Goal: Information Seeking & Learning: Learn about a topic

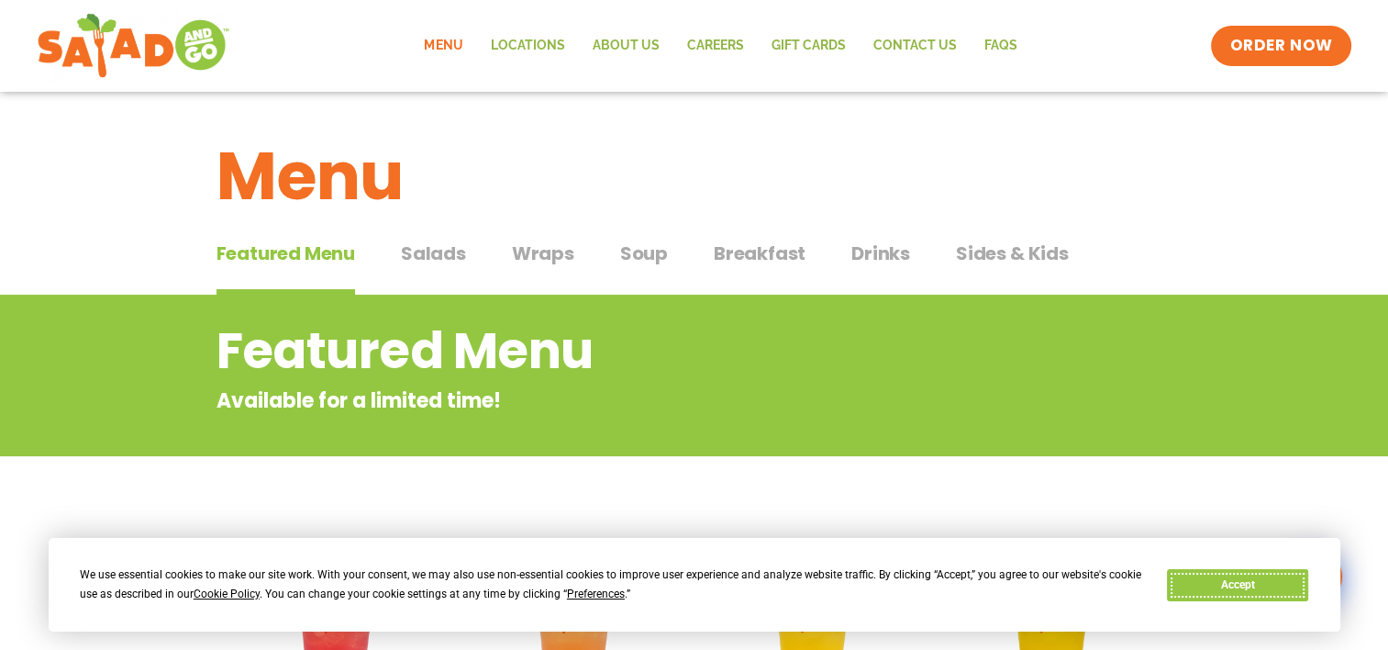
click at [1261, 575] on button "Accept" at bounding box center [1237, 585] width 141 height 32
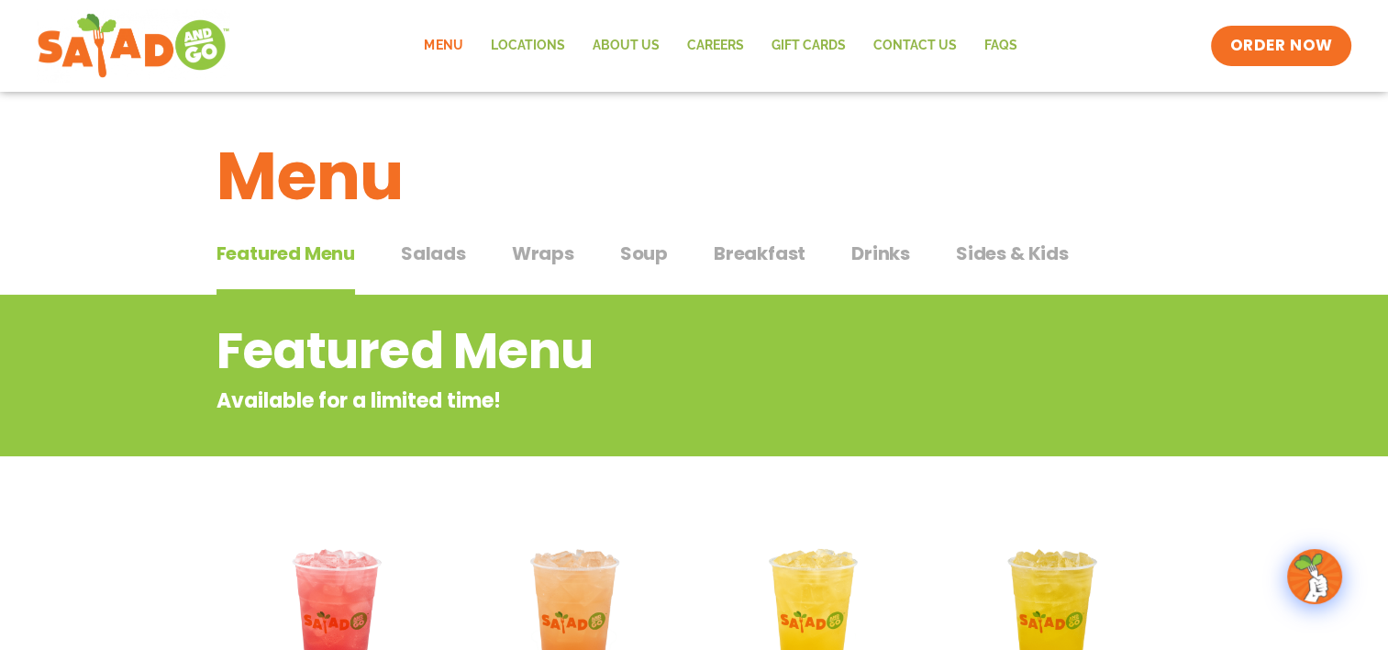
click at [452, 253] on span "Salads" at bounding box center [433, 253] width 65 height 28
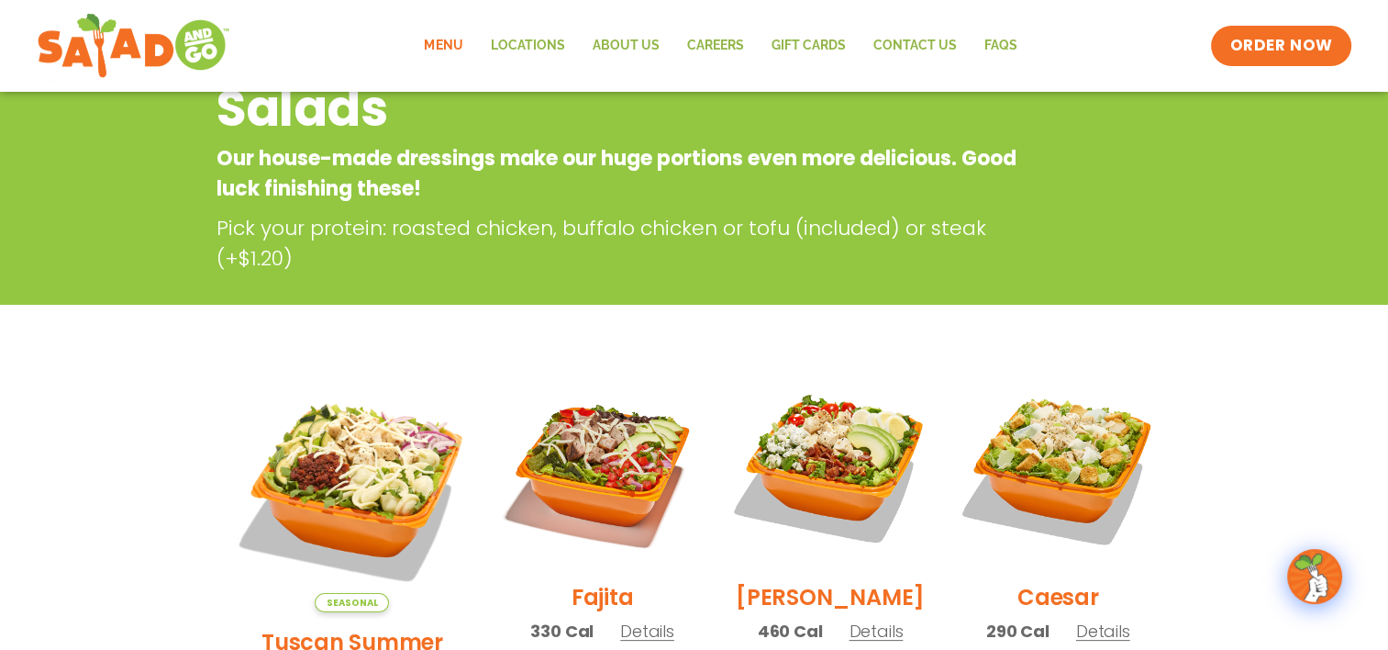
scroll to position [459, 0]
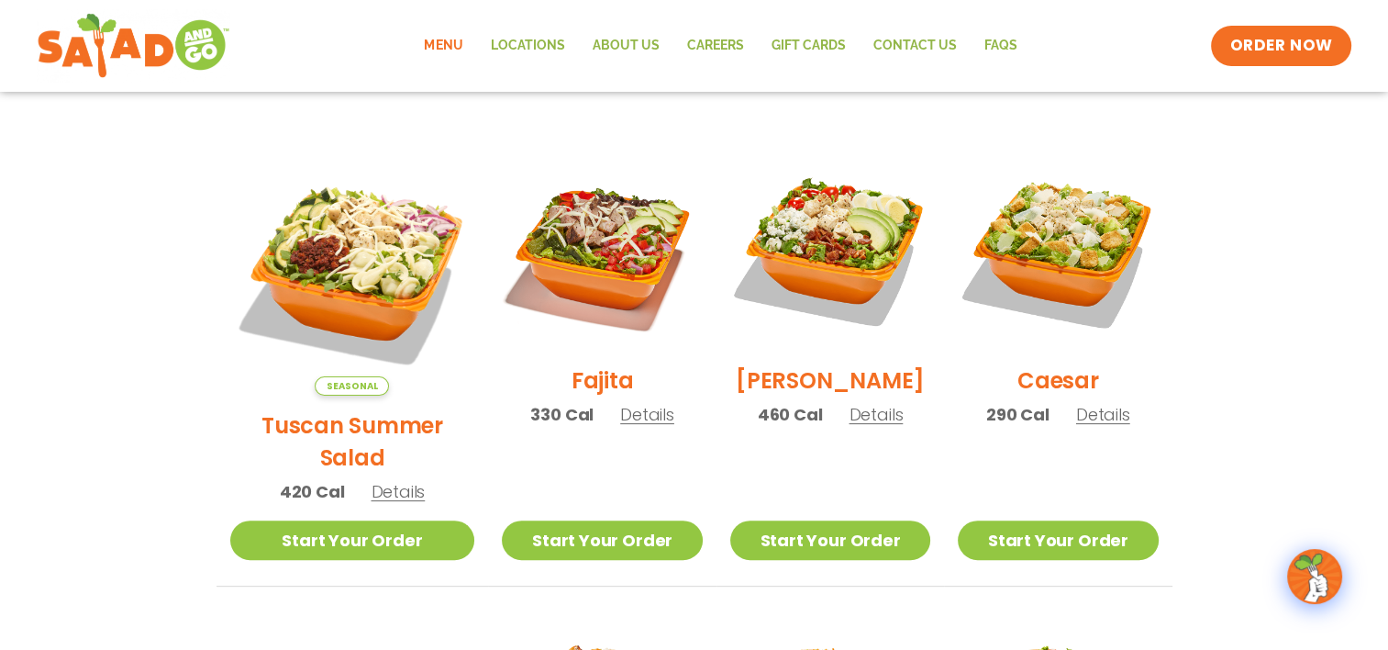
click at [356, 409] on h2 "Tuscan Summer Salad" at bounding box center [352, 441] width 245 height 64
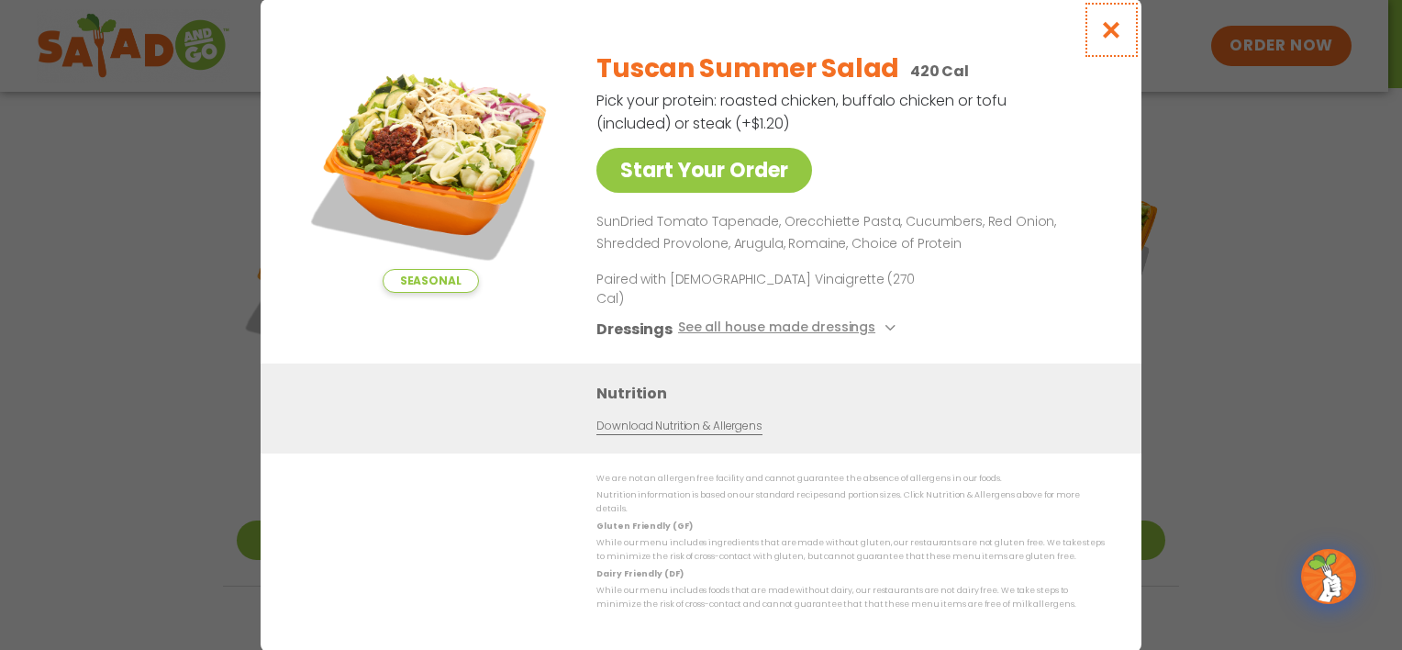
click at [1109, 39] on icon "Close modal" at bounding box center [1111, 29] width 23 height 19
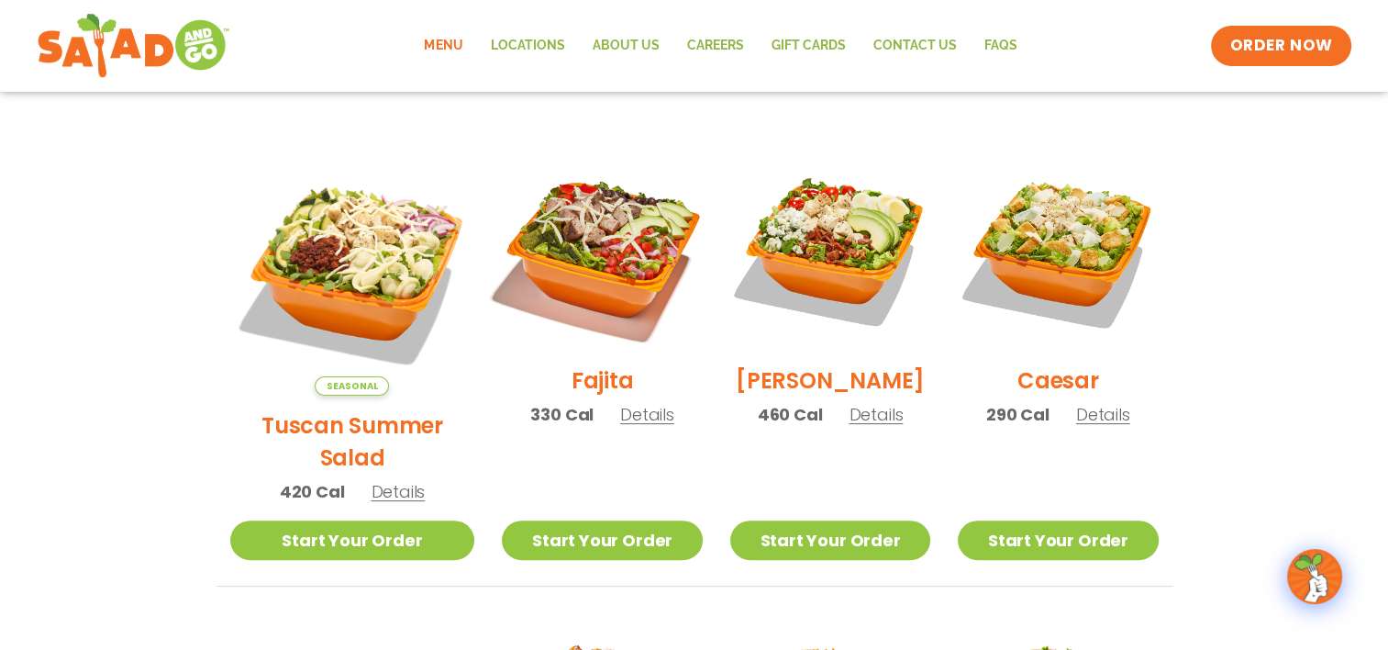
click at [610, 285] on img at bounding box center [601, 250] width 235 height 235
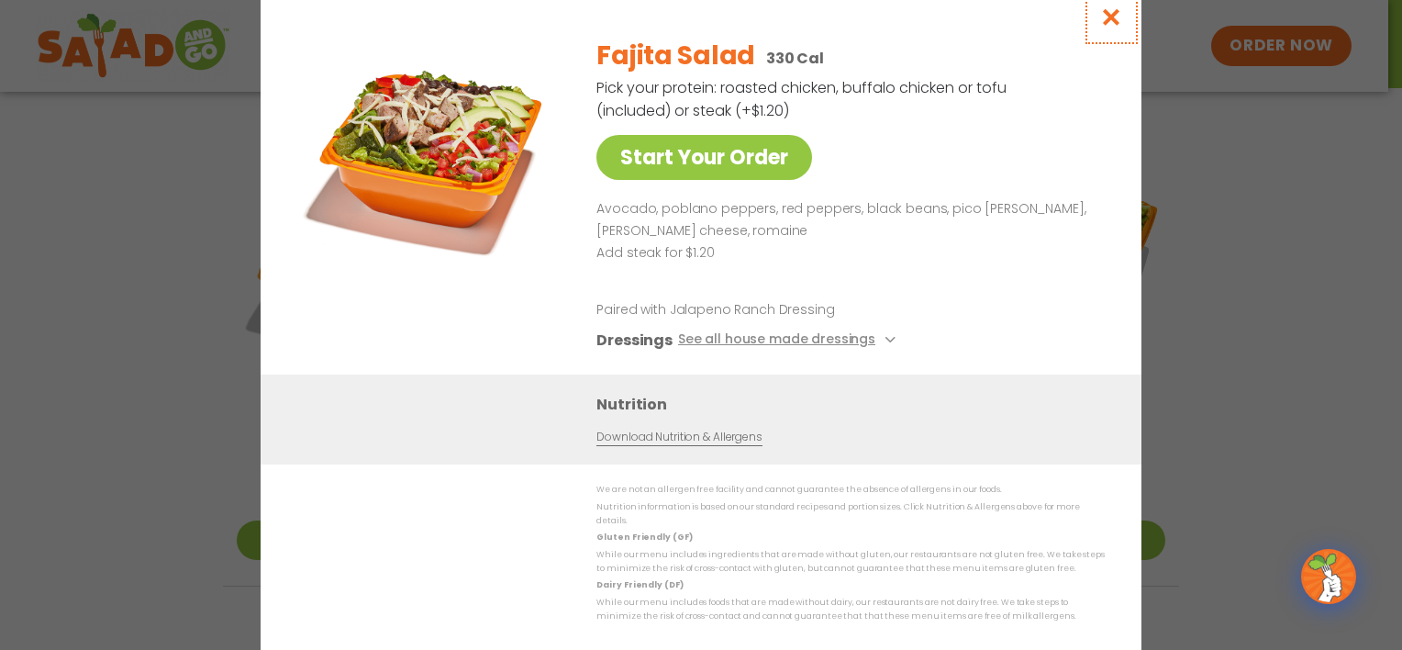
click at [1111, 19] on icon "Close modal" at bounding box center [1111, 16] width 23 height 19
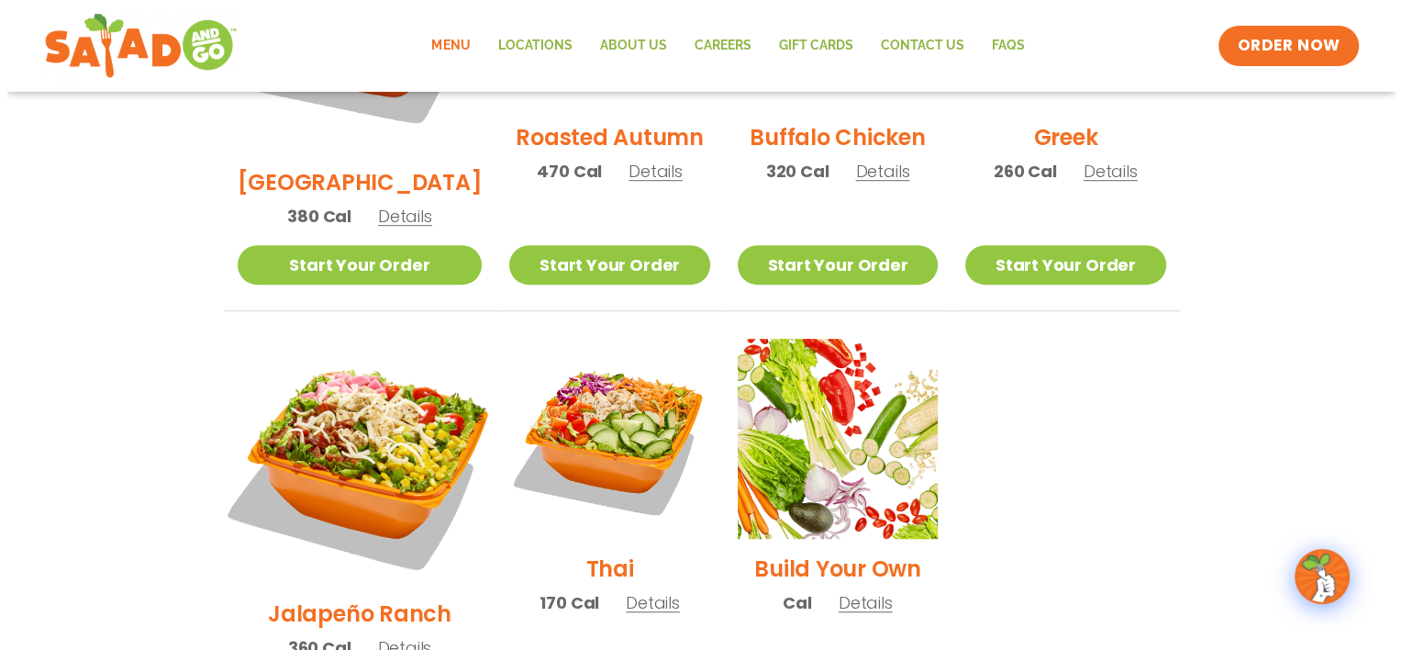
scroll to position [1193, 0]
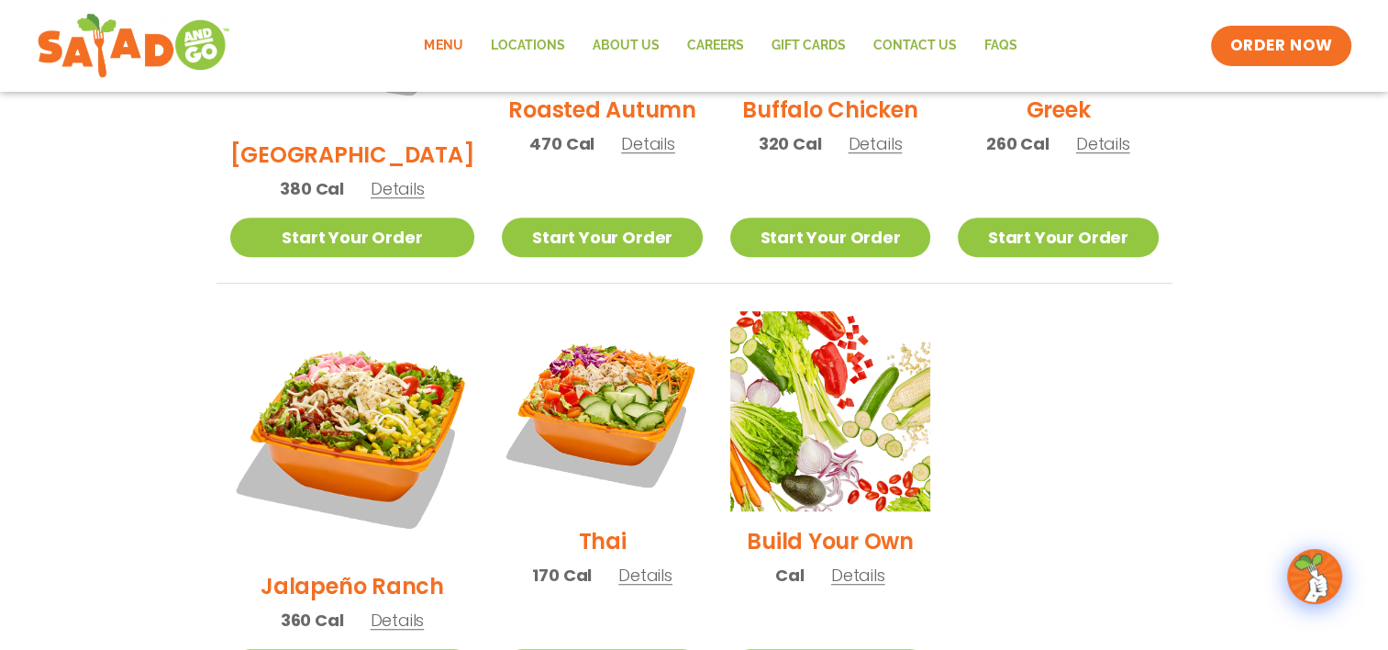
click at [583, 525] on h2 "Thai" at bounding box center [603, 541] width 48 height 32
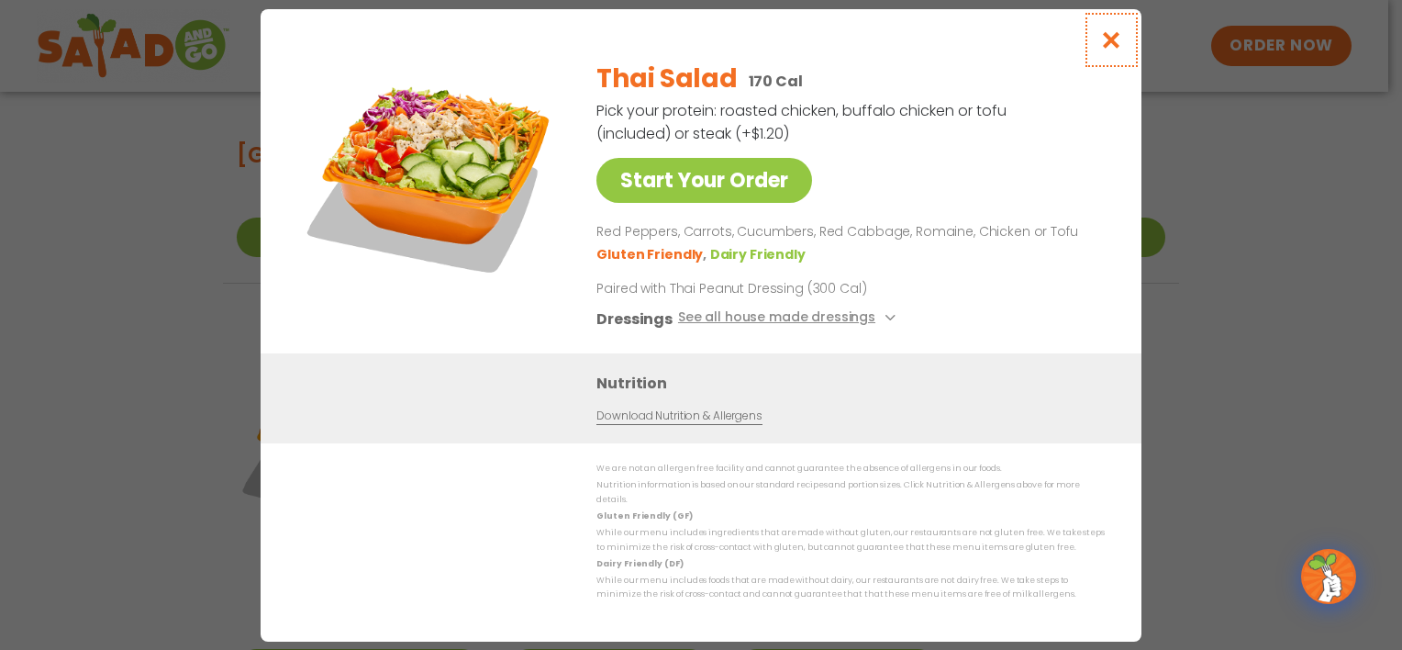
click at [1107, 48] on icon "Close modal" at bounding box center [1111, 39] width 23 height 19
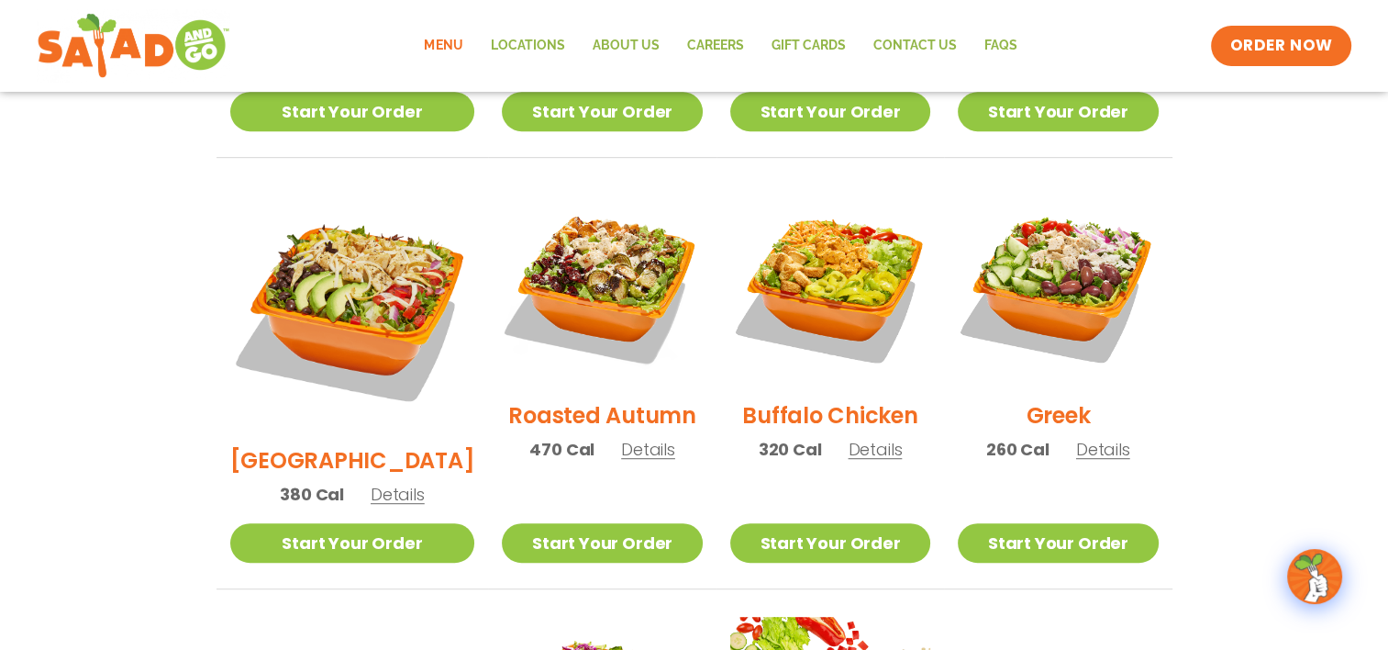
scroll to position [881, 0]
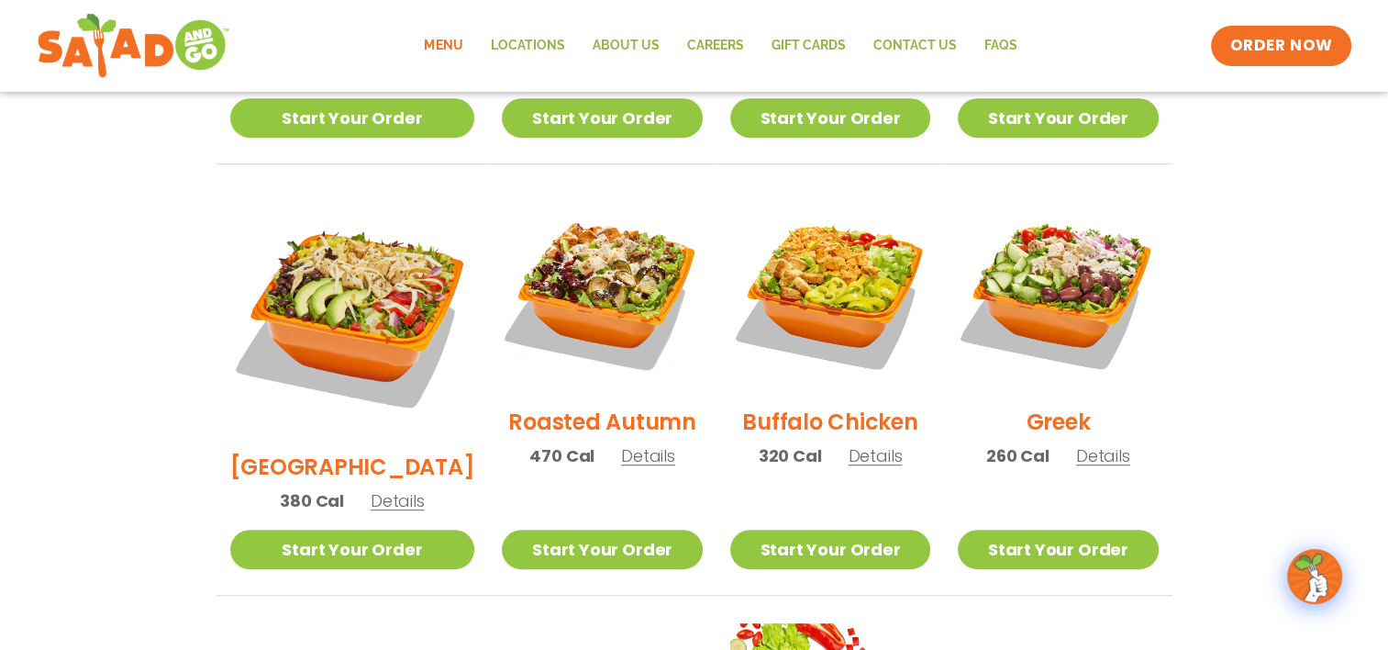
click at [1061, 406] on h2 "Greek" at bounding box center [1058, 422] width 64 height 32
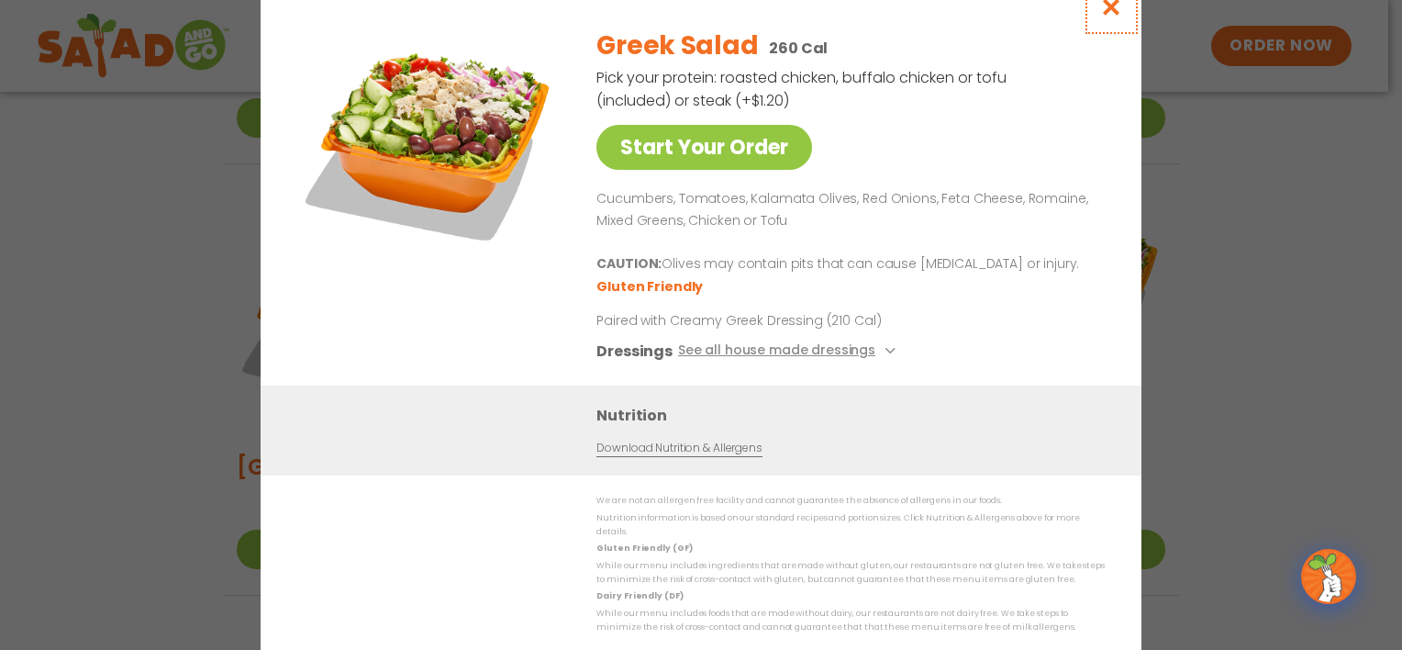
click at [1107, 13] on icon "Close modal" at bounding box center [1111, 6] width 23 height 19
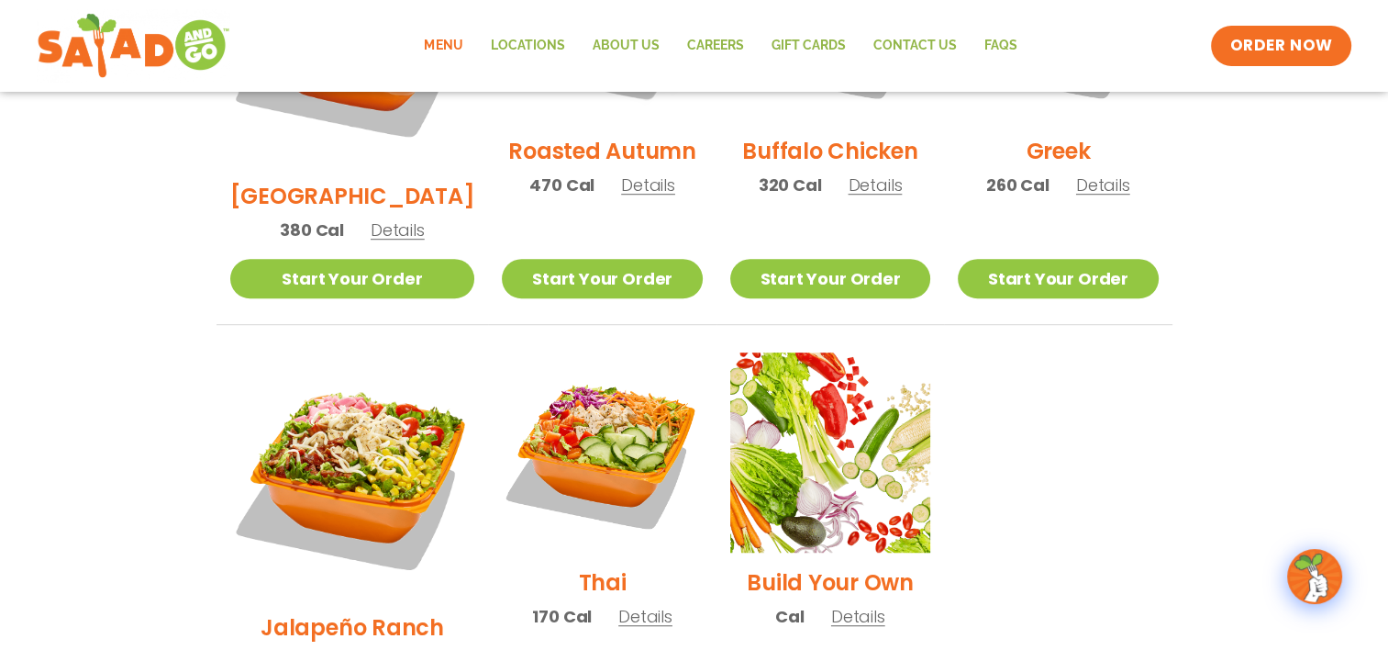
scroll to position [1156, 0]
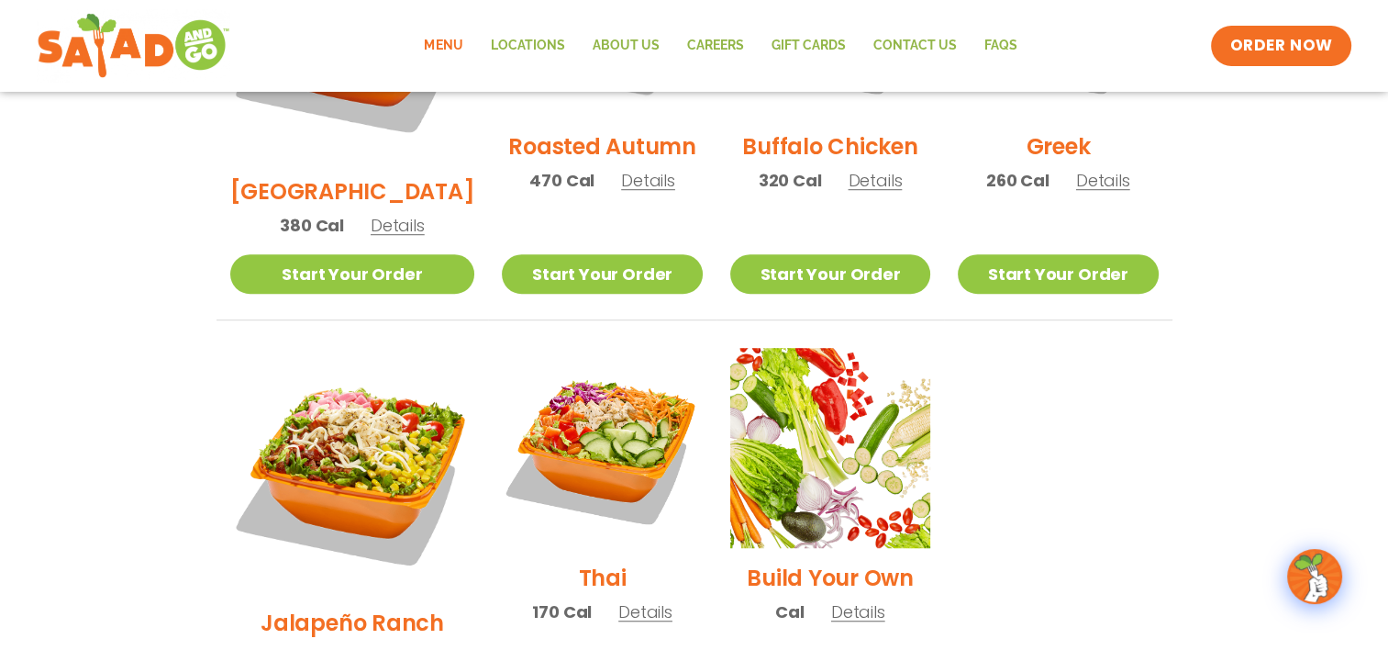
click at [579, 561] on h2 "Thai" at bounding box center [603, 577] width 48 height 32
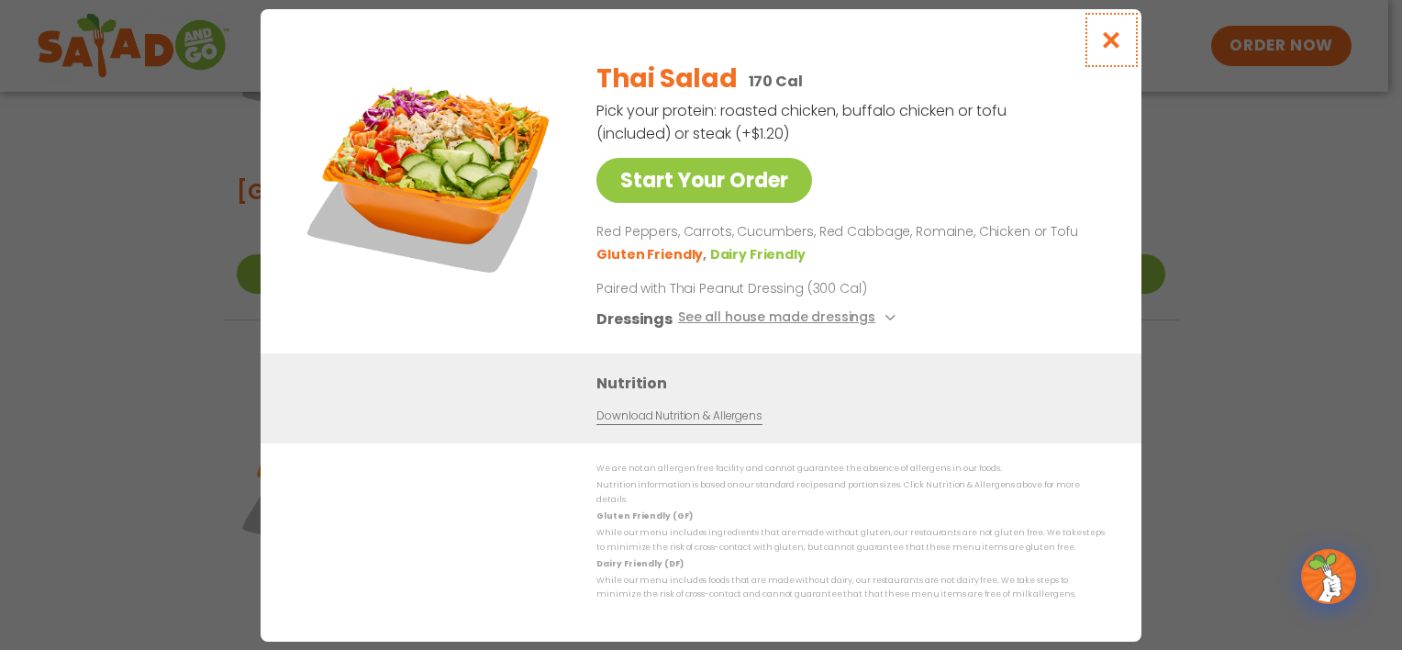
click at [1109, 39] on icon "Close modal" at bounding box center [1111, 39] width 23 height 19
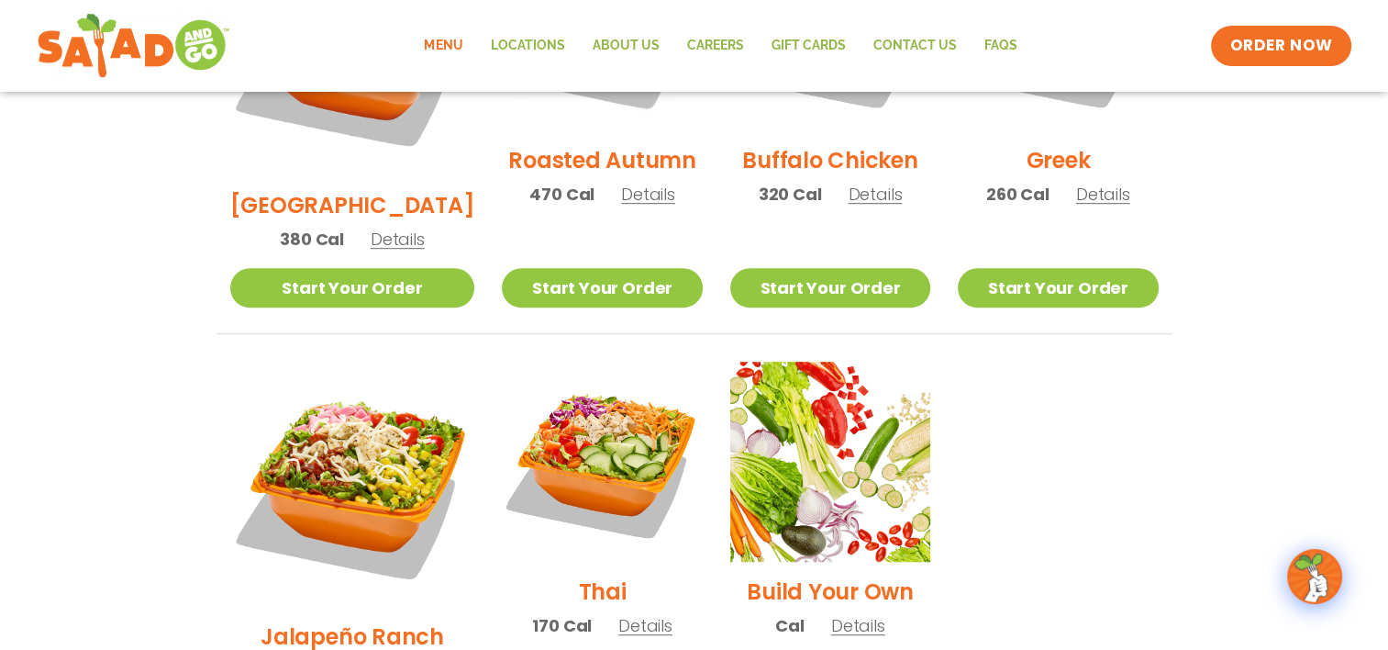
scroll to position [1248, 0]
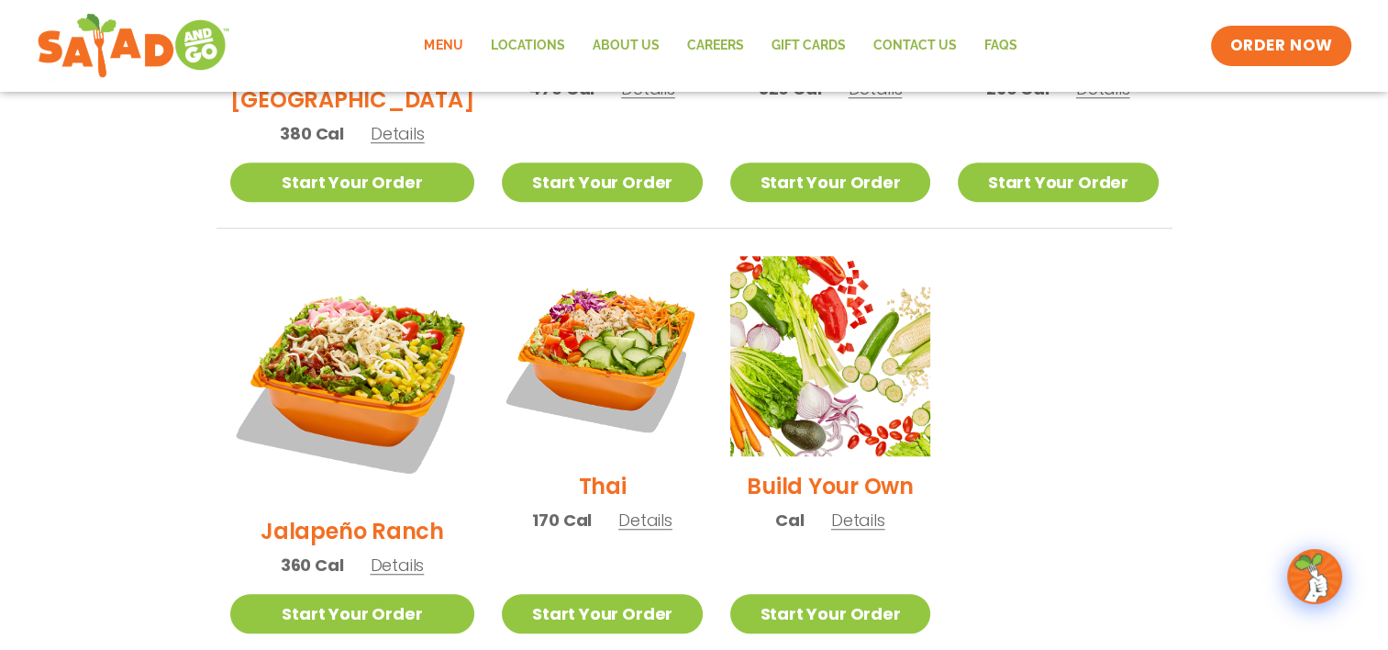
click at [583, 470] on h2 "Thai" at bounding box center [603, 486] width 48 height 32
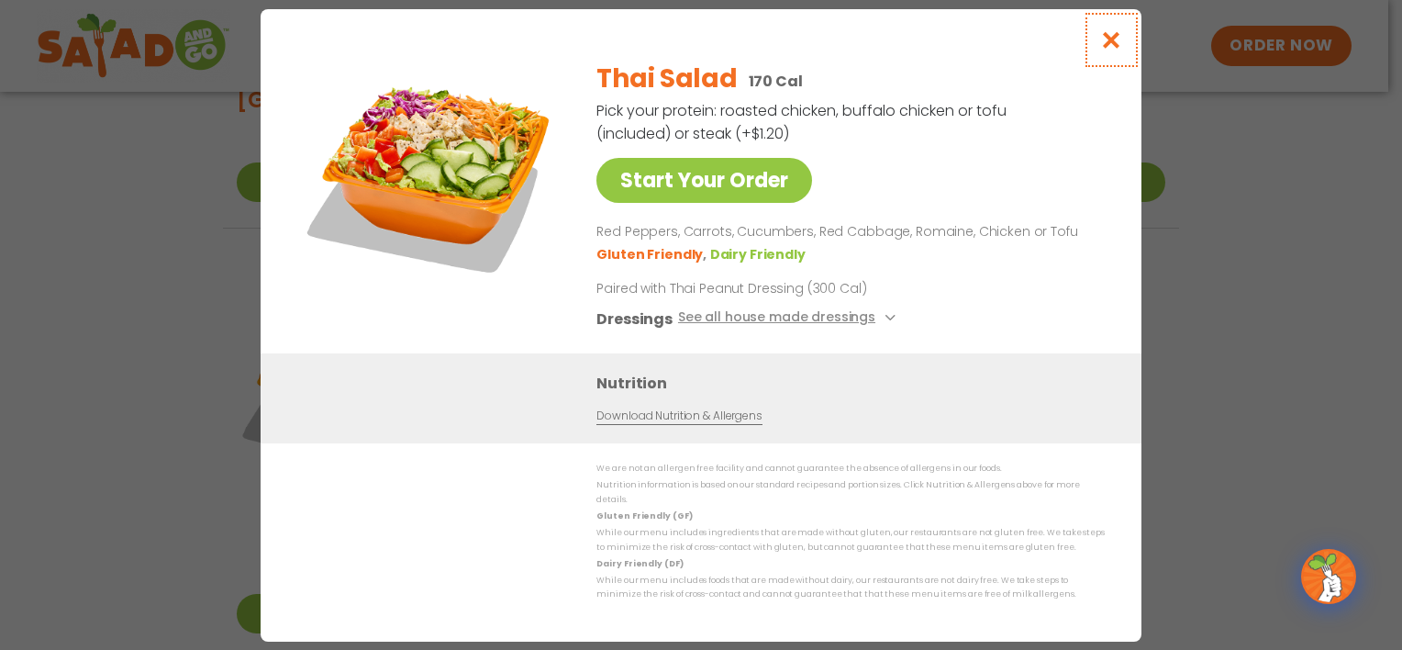
click at [1109, 50] on icon "Close modal" at bounding box center [1111, 39] width 23 height 19
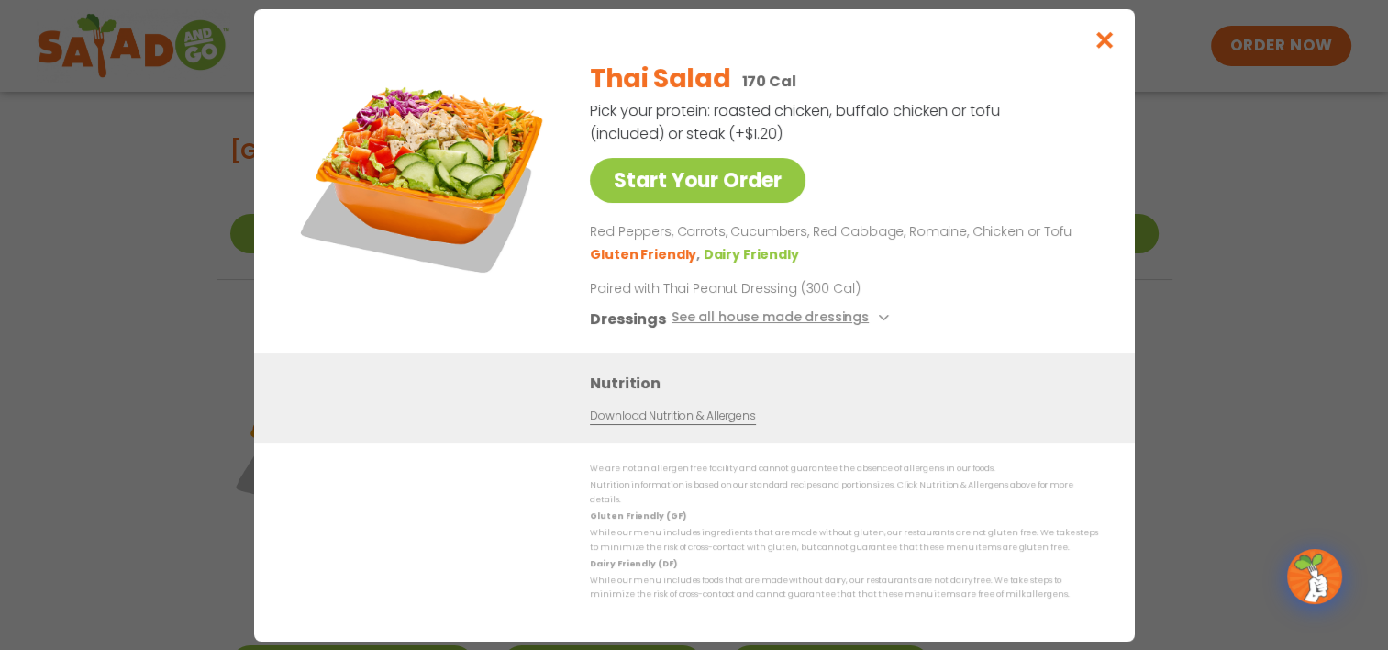
scroll to position [1156, 0]
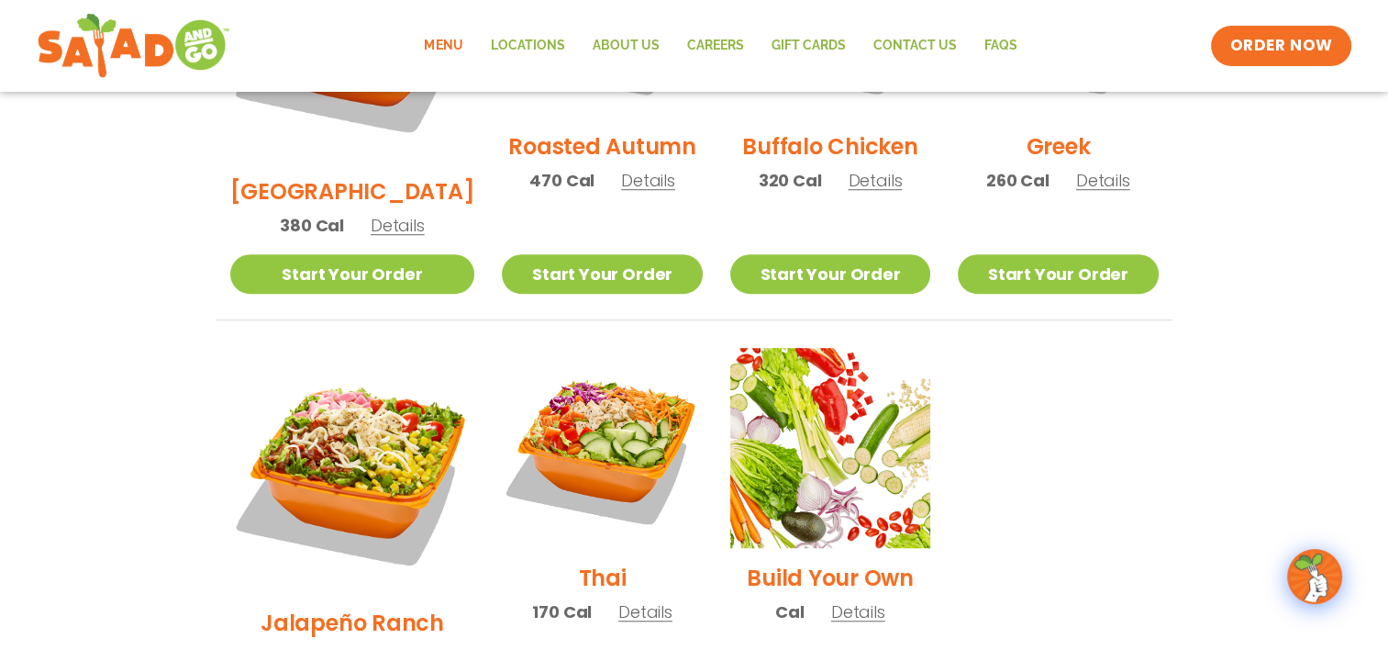
click at [333, 606] on h2 "Jalapeño Ranch" at bounding box center [352, 622] width 183 height 32
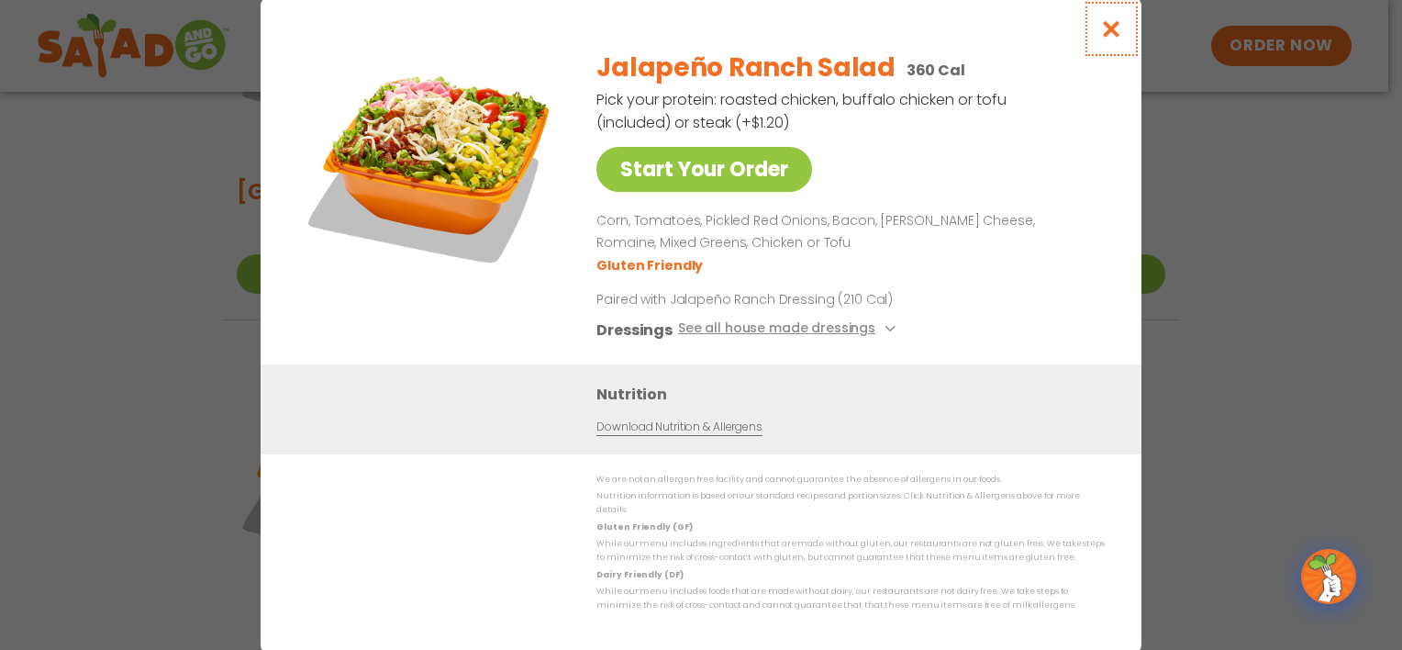
click at [1108, 39] on icon "Close modal" at bounding box center [1111, 28] width 23 height 19
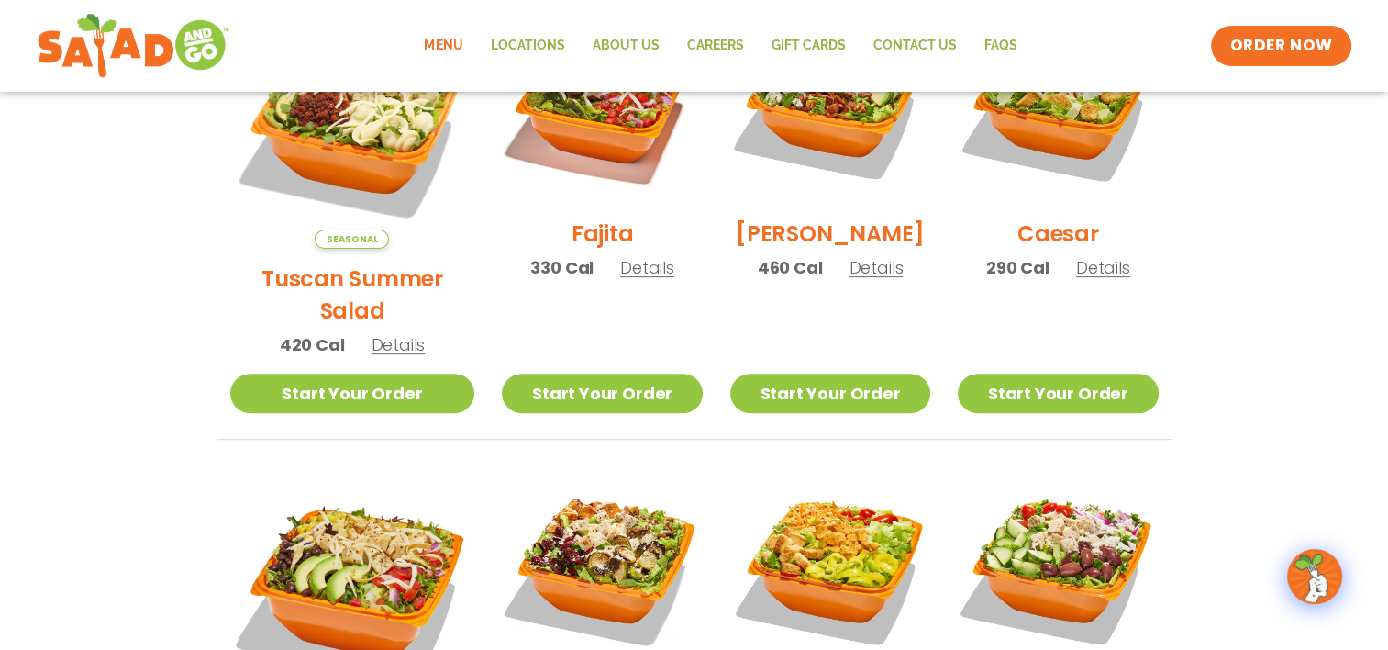
scroll to position [514, 0]
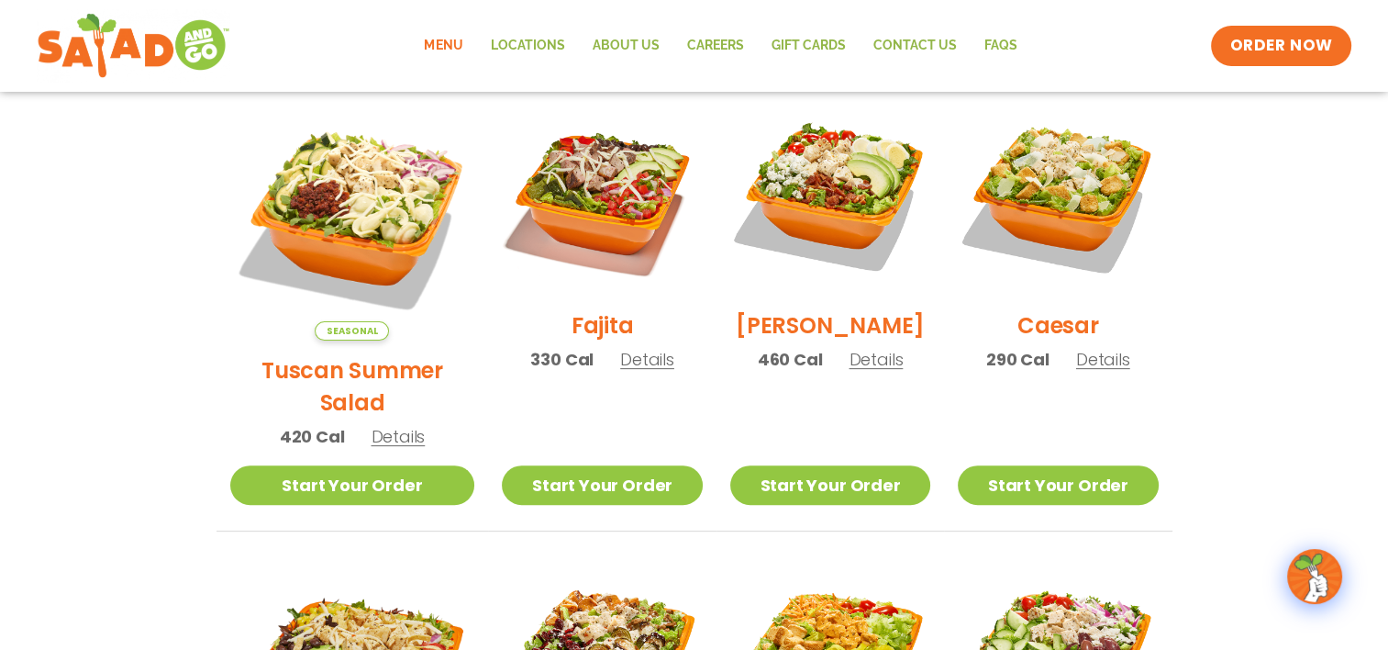
click at [805, 339] on h2 "[PERSON_NAME]" at bounding box center [830, 325] width 189 height 32
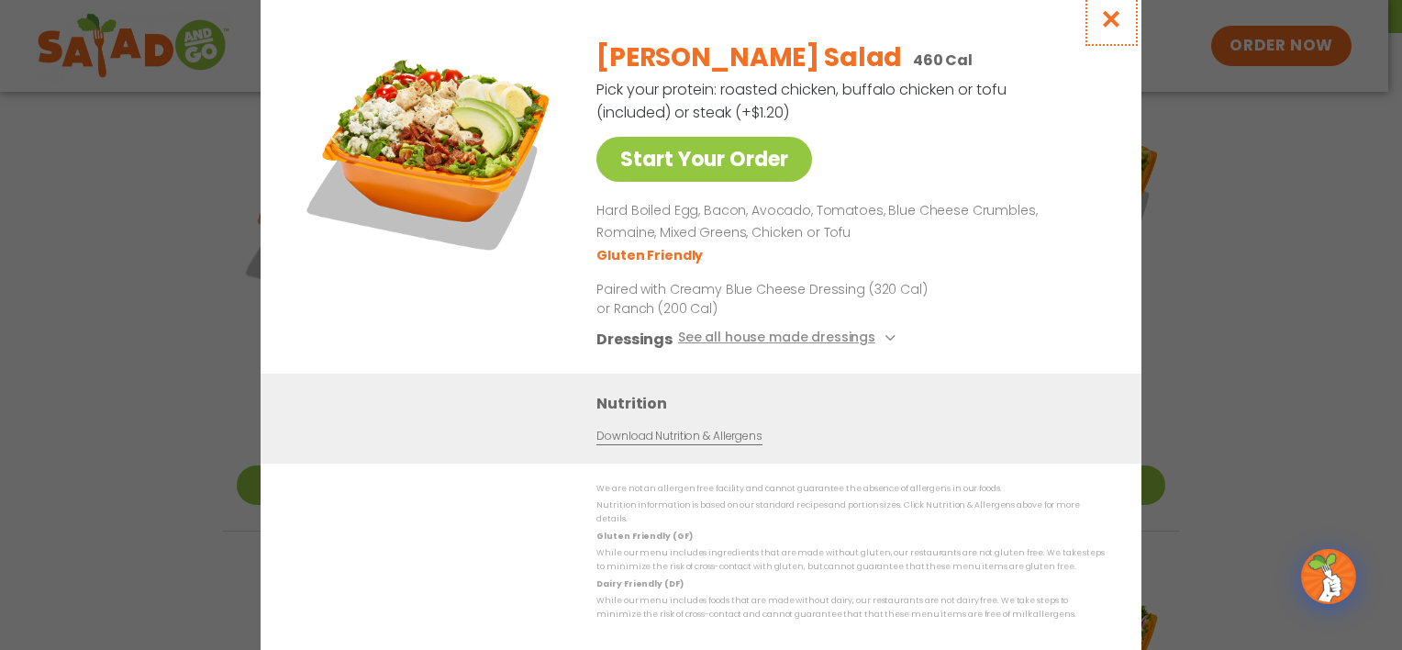
click at [1106, 24] on icon "Close modal" at bounding box center [1111, 18] width 23 height 19
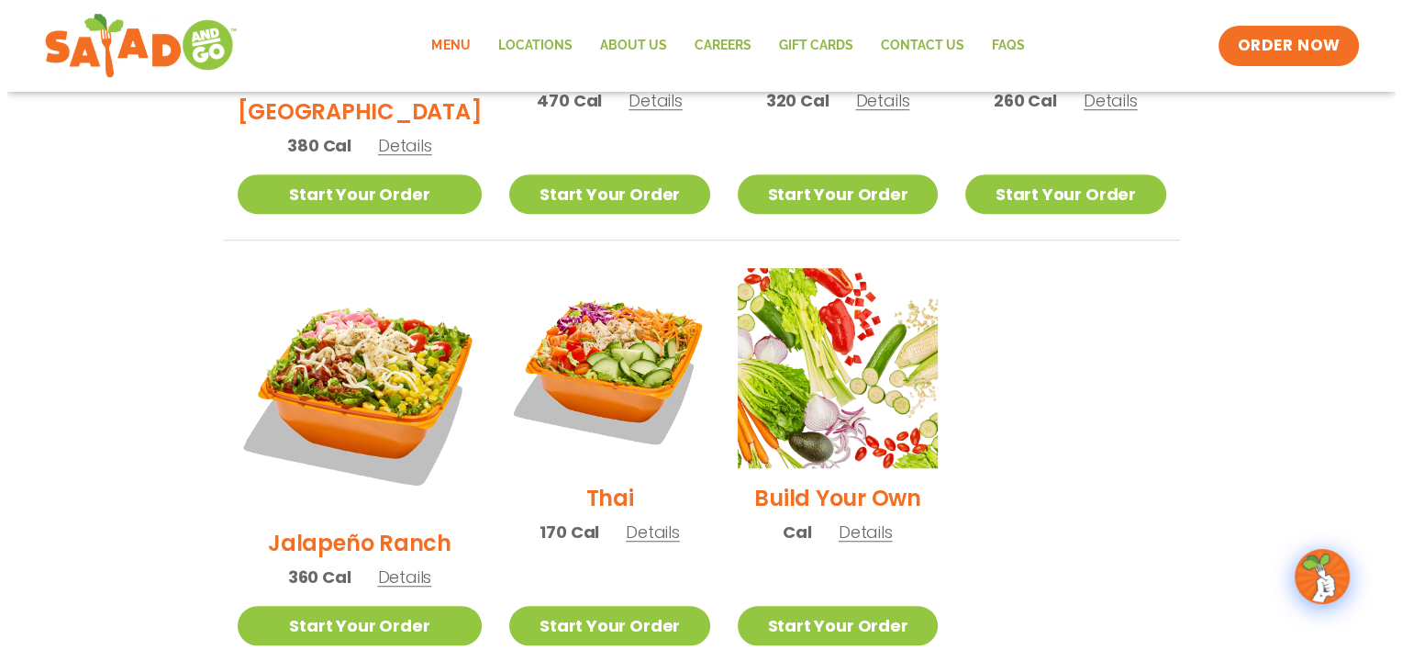
scroll to position [1248, 0]
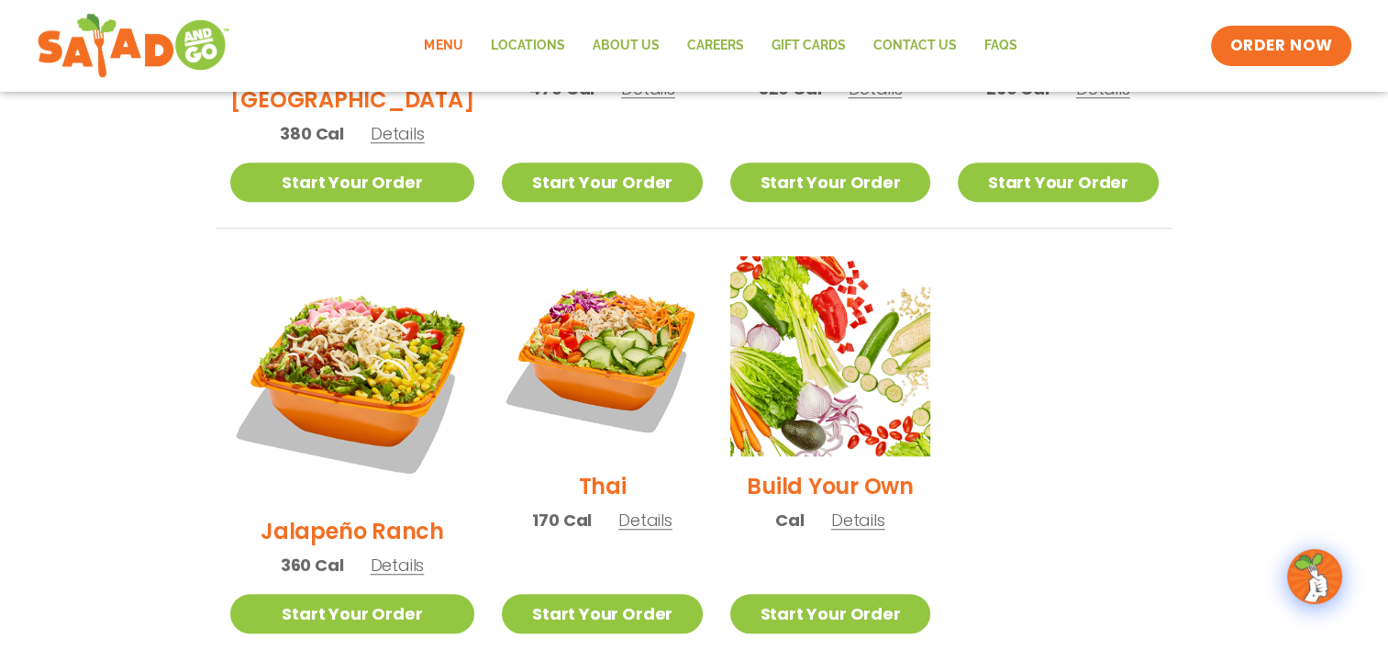
click at [549, 507] on span "170 Cal" at bounding box center [562, 519] width 60 height 25
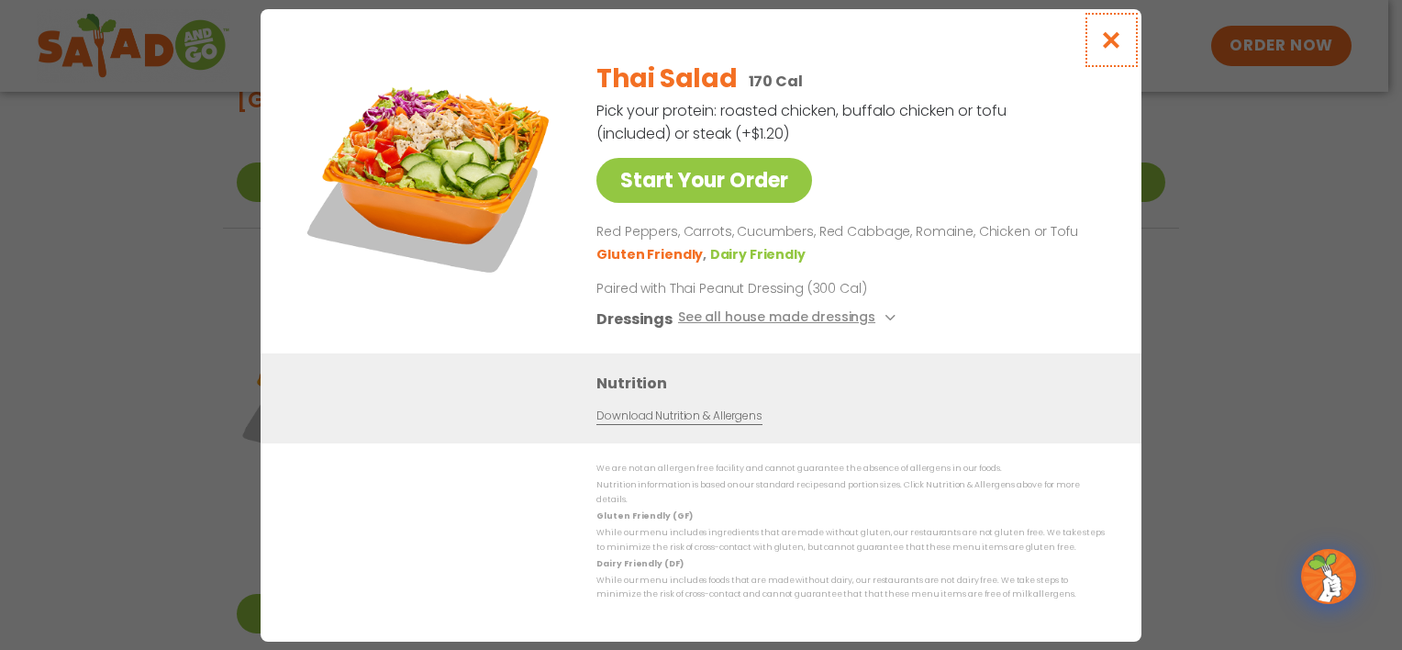
click at [1109, 38] on icon "Close modal" at bounding box center [1111, 39] width 23 height 19
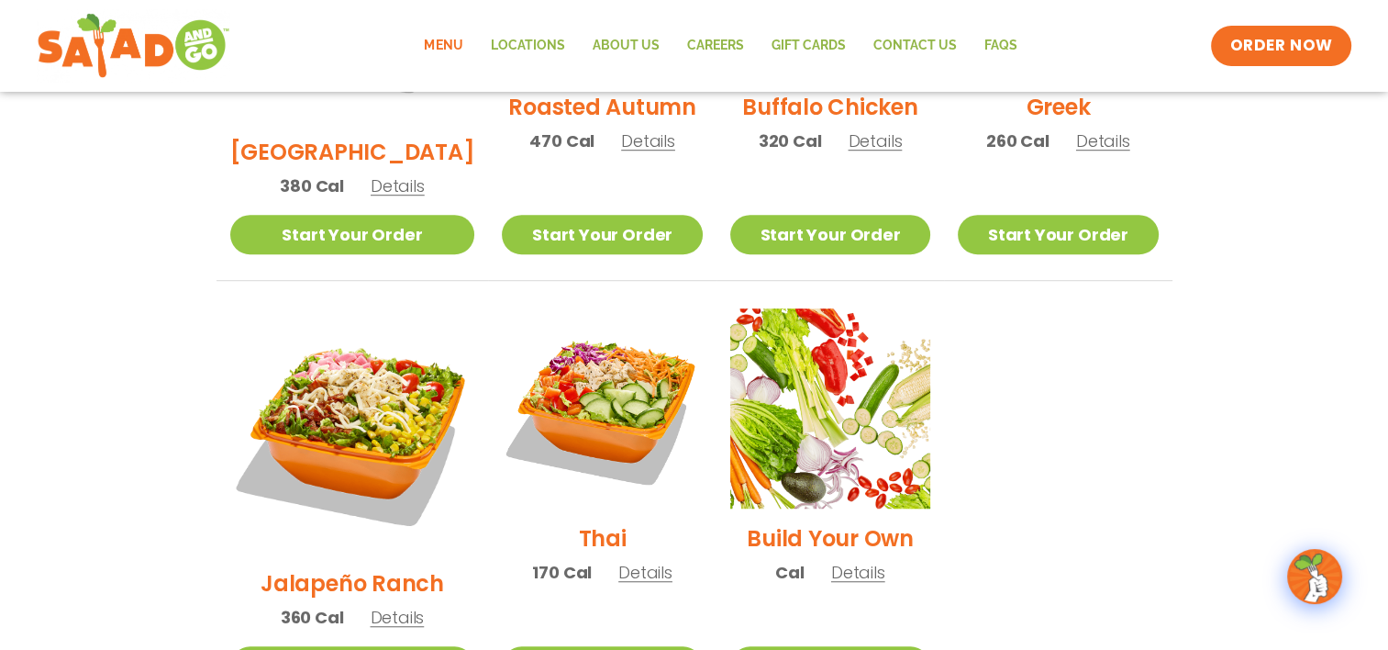
scroll to position [1156, 0]
